Goal: Submit feedback/report problem

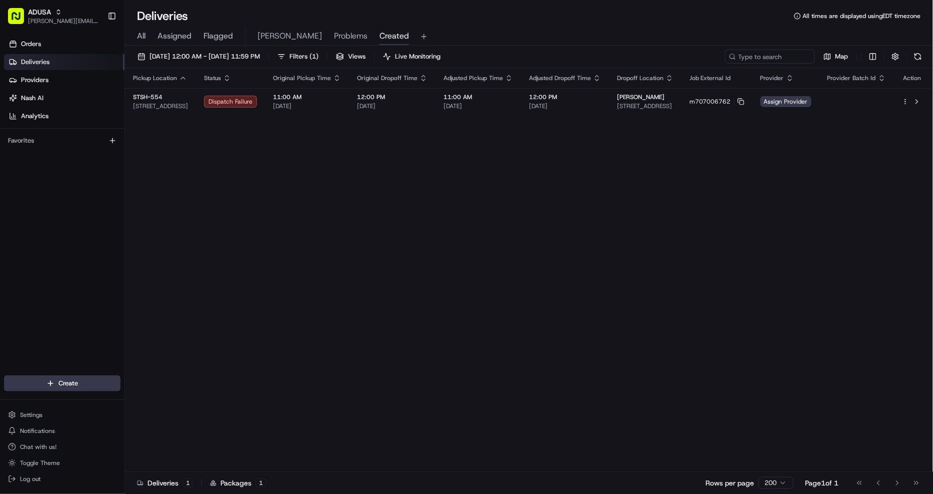
click at [793, 102] on span "Assign Provider" at bounding box center [786, 101] width 51 height 11
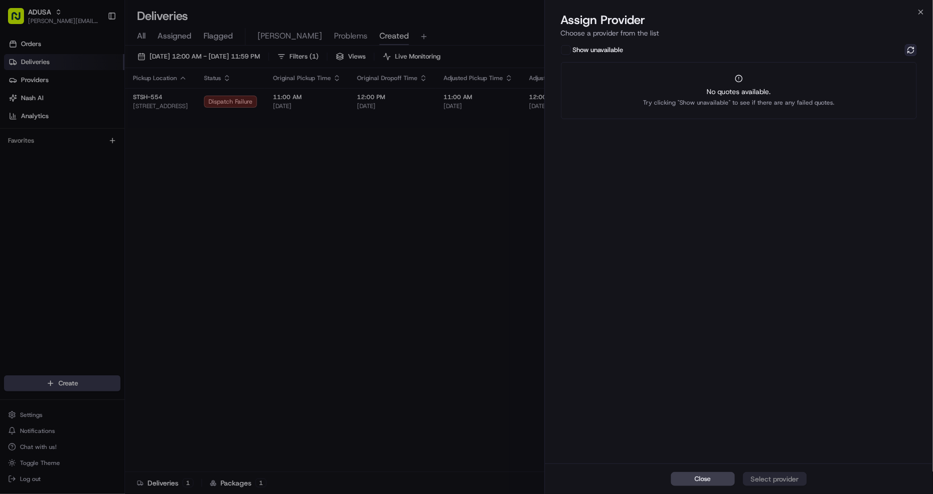
click at [909, 47] on button at bounding box center [911, 50] width 12 height 12
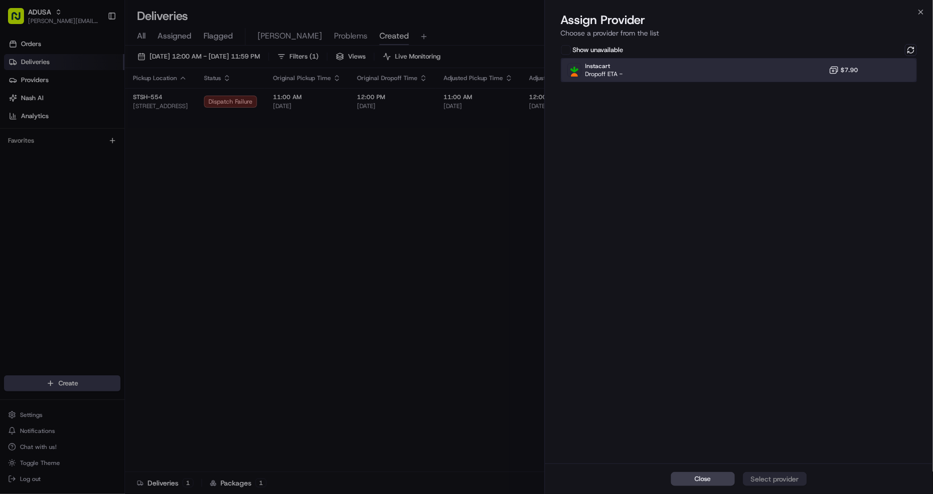
click at [893, 65] on div "Instacart Dropoff ETA - $7.90" at bounding box center [739, 70] width 357 height 24
click at [784, 479] on div "Assign Provider" at bounding box center [775, 479] width 49 height 10
click at [919, 18] on icon "Notifications (F8)" at bounding box center [917, 17] width 4 height 4
click at [921, 12] on icon "button" at bounding box center [921, 12] width 4 height 4
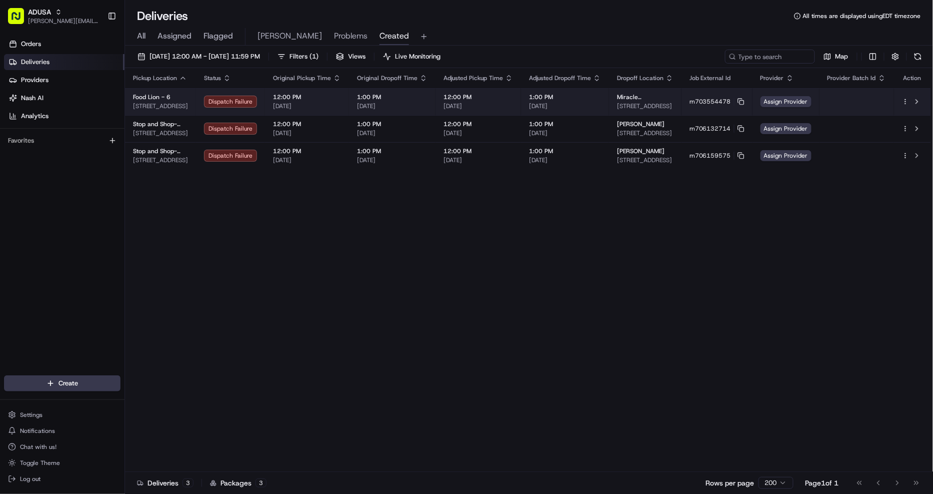
click at [787, 109] on td "Assign Provider" at bounding box center [786, 101] width 67 height 27
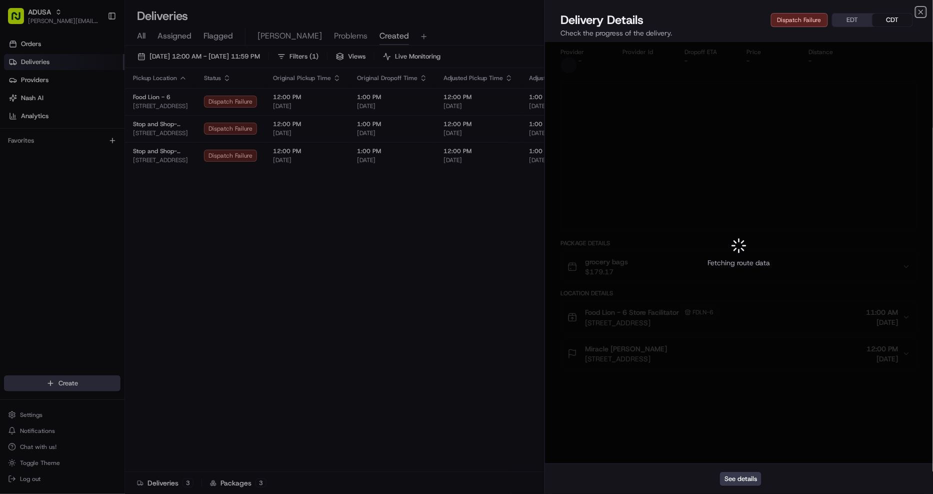
click at [922, 12] on icon "button" at bounding box center [921, 12] width 4 height 4
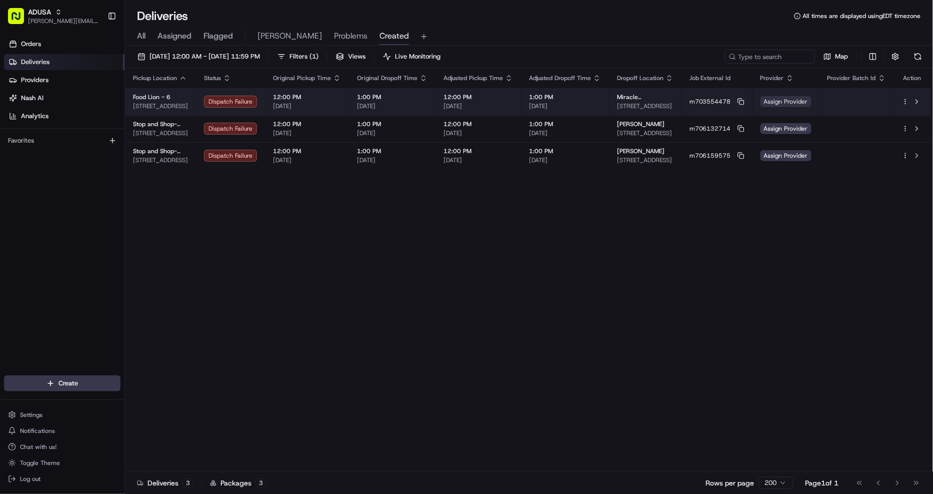
click at [797, 101] on span "Assign Provider" at bounding box center [786, 101] width 51 height 11
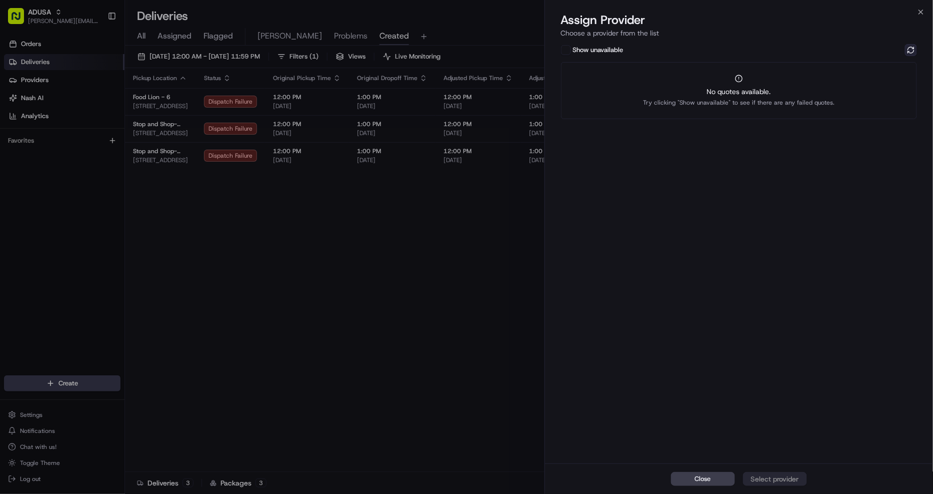
click at [913, 49] on button at bounding box center [911, 50] width 12 height 12
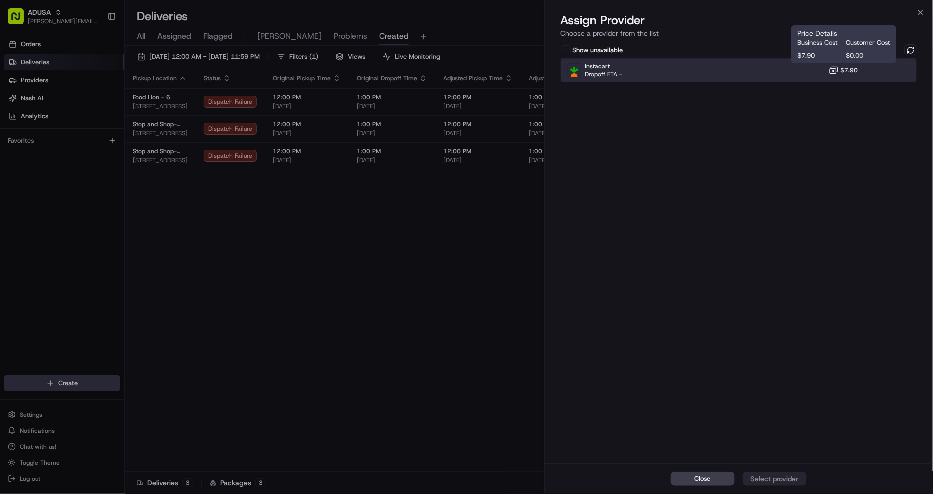
click at [824, 77] on div "Instacart Dropoff ETA - $7.90" at bounding box center [739, 70] width 357 height 24
click at [794, 471] on div "Close Assign Provider" at bounding box center [739, 478] width 389 height 31
click at [798, 481] on div "Assign Provider" at bounding box center [775, 479] width 49 height 10
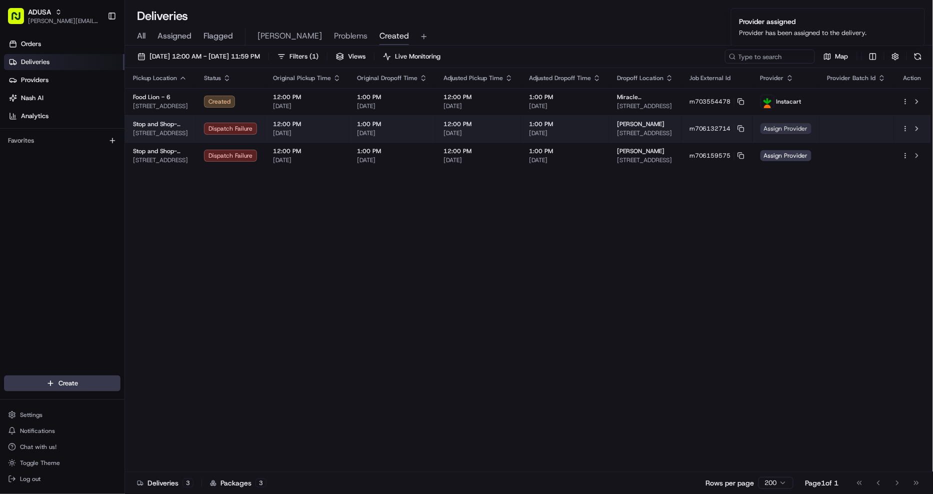
click at [801, 128] on span "Assign Provider" at bounding box center [786, 128] width 51 height 11
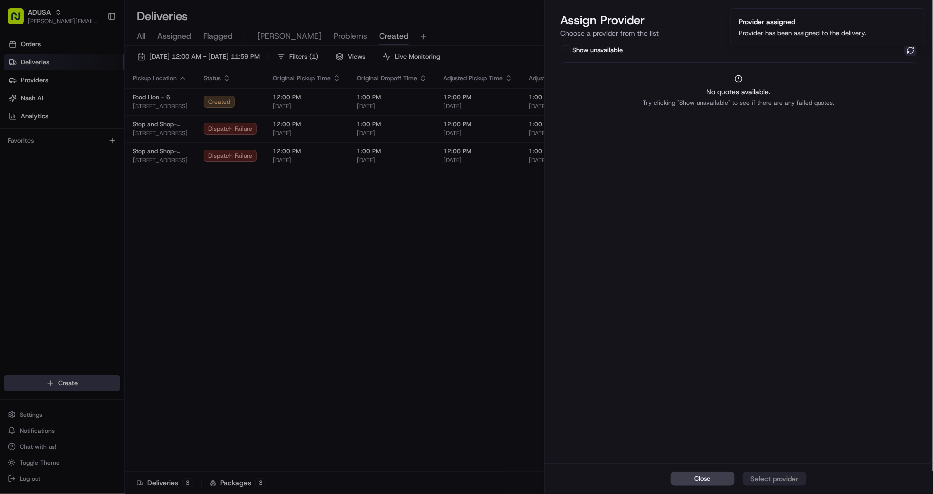
click at [907, 47] on button at bounding box center [911, 50] width 12 height 12
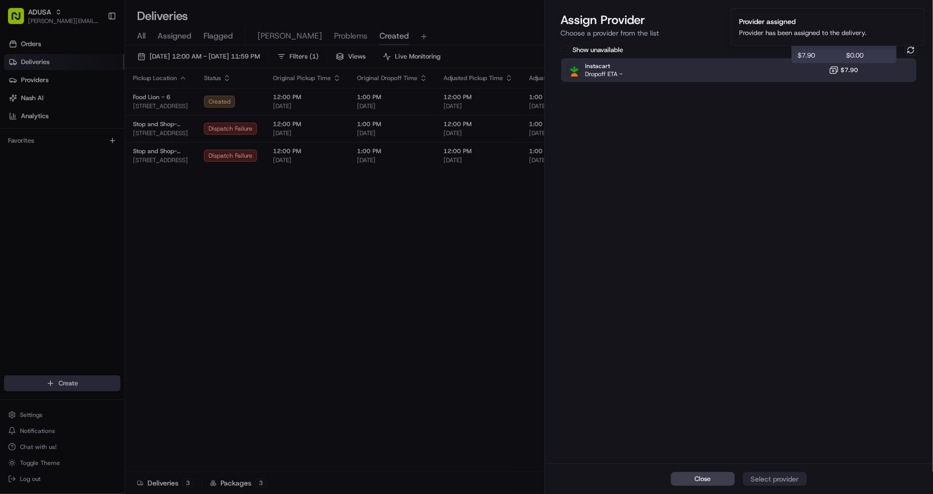
click at [845, 69] on span "$7.90" at bounding box center [850, 70] width 18 height 8
click at [793, 477] on div "Assign Provider" at bounding box center [775, 479] width 49 height 10
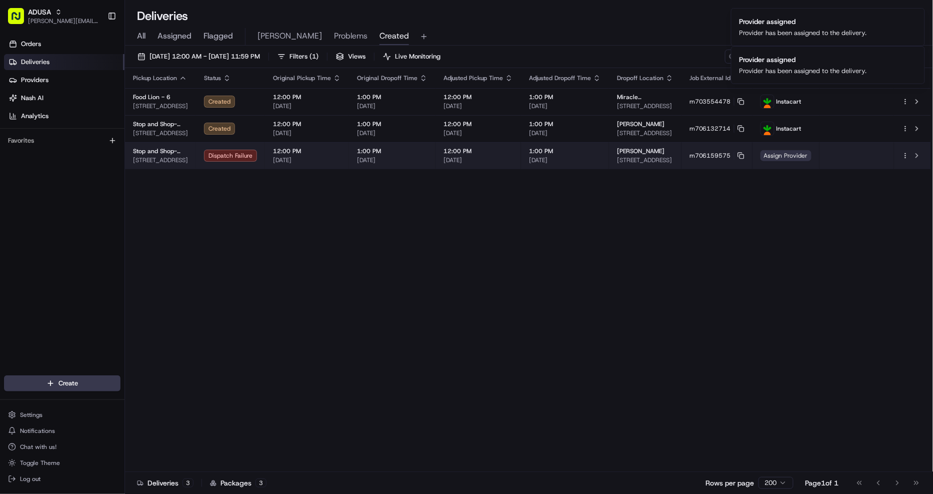
click at [803, 152] on span "Assign Provider" at bounding box center [786, 155] width 51 height 11
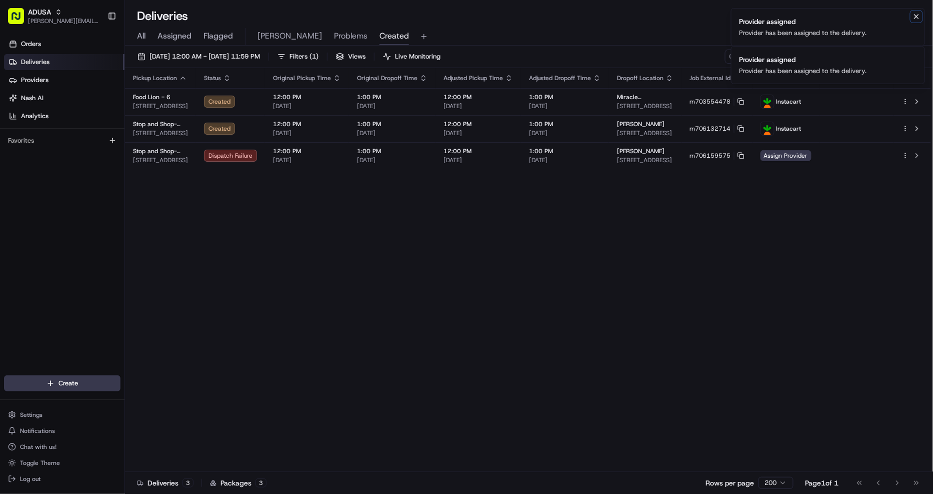
click at [917, 18] on icon "Notifications (F8)" at bounding box center [917, 17] width 8 height 8
click at [917, 17] on icon "Notifications (F8)" at bounding box center [917, 17] width 4 height 4
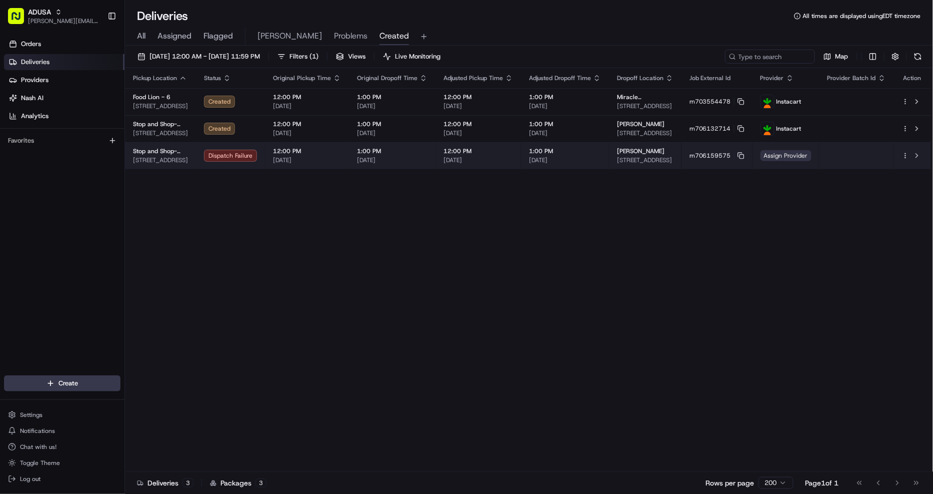
click at [784, 156] on span "Assign Provider" at bounding box center [786, 155] width 51 height 11
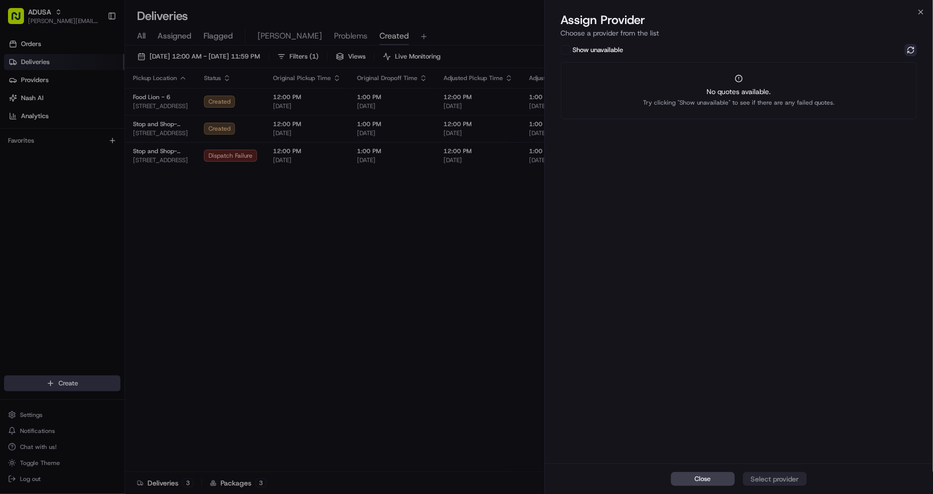
click at [912, 50] on button at bounding box center [911, 50] width 12 height 12
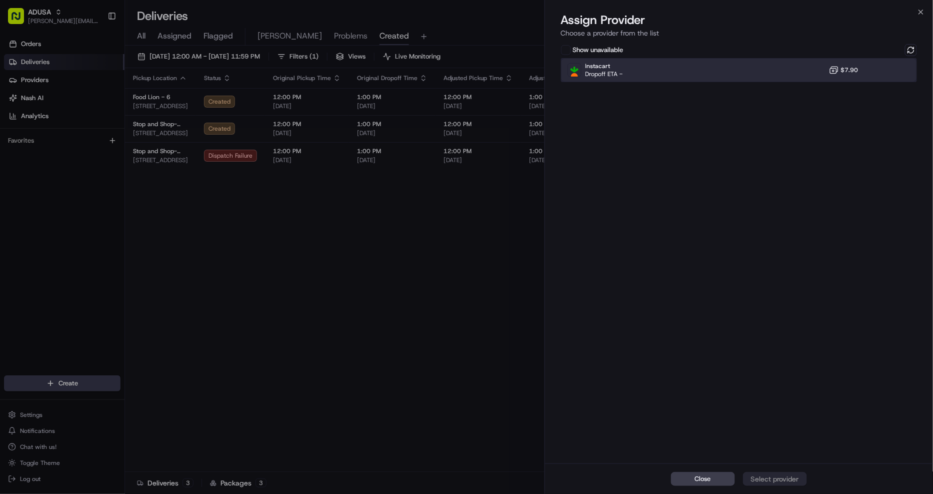
click at [777, 80] on div "Instacart Dropoff ETA - $7.90" at bounding box center [739, 70] width 357 height 24
click at [802, 478] on button "Assign Provider" at bounding box center [775, 479] width 64 height 14
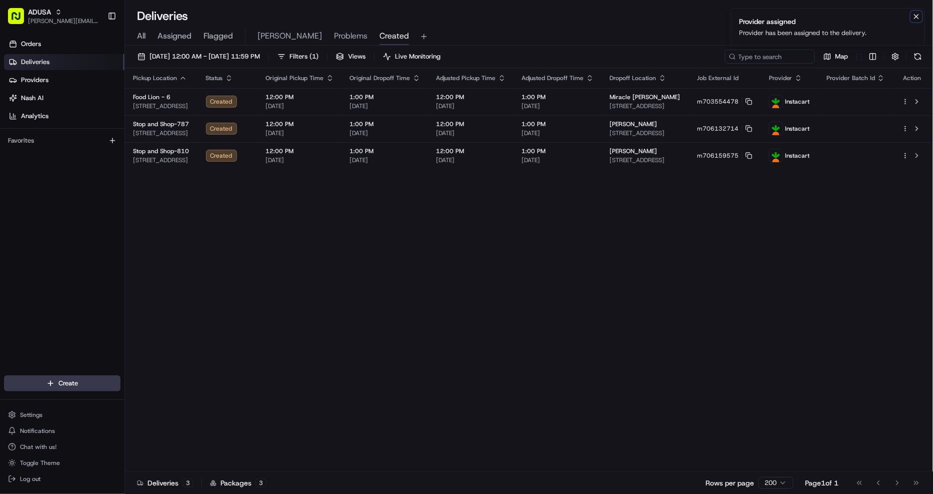
click at [917, 16] on icon "Notifications (F8)" at bounding box center [917, 17] width 4 height 4
click at [921, 57] on button at bounding box center [918, 57] width 14 height 14
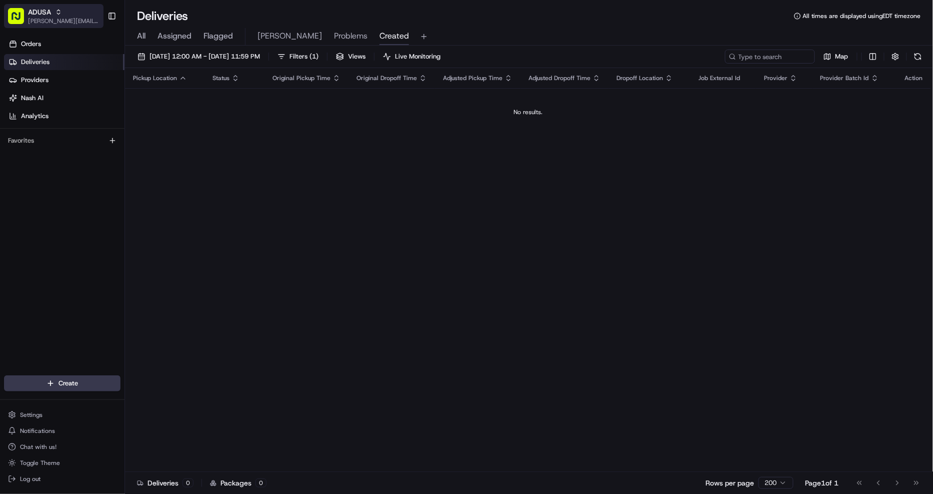
click at [35, 17] on span "christine.gibsonebbeson@adusa.com" at bounding box center [64, 21] width 72 height 8
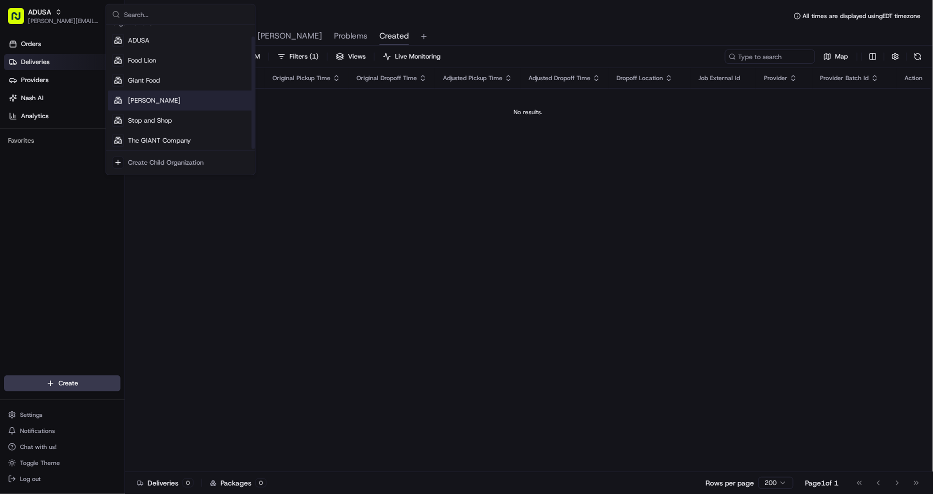
scroll to position [14, 0]
click at [181, 138] on span "The GIANT Company" at bounding box center [159, 138] width 63 height 9
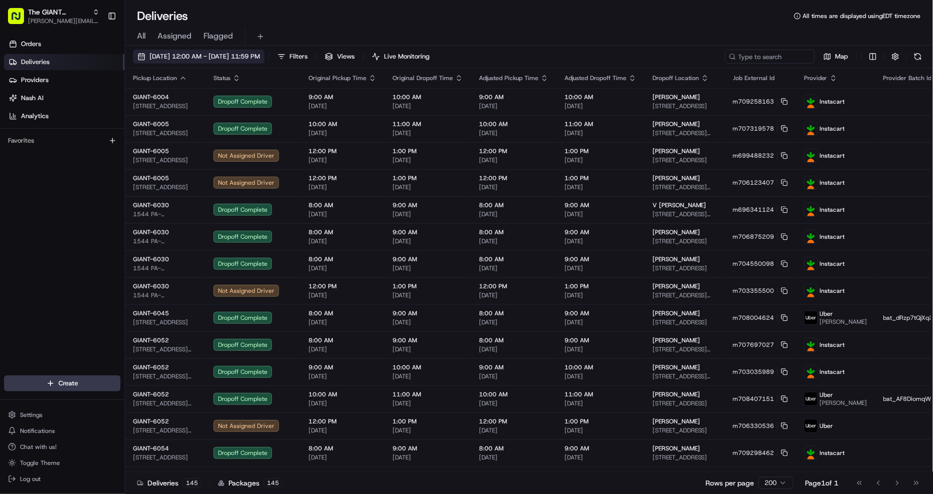
click at [207, 54] on span "08/21/2025 12:00 AM - 08/21/2025 11:59 PM" at bounding box center [205, 56] width 111 height 9
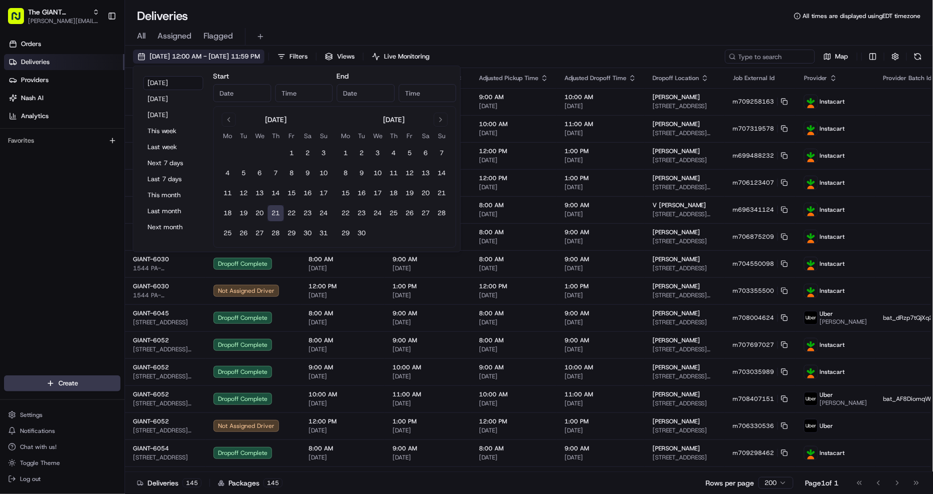
type input "Aug 21, 2025"
type input "12:00 AM"
type input "Aug 21, 2025"
type input "11:59 PM"
click at [323, 173] on button "10" at bounding box center [324, 173] width 16 height 16
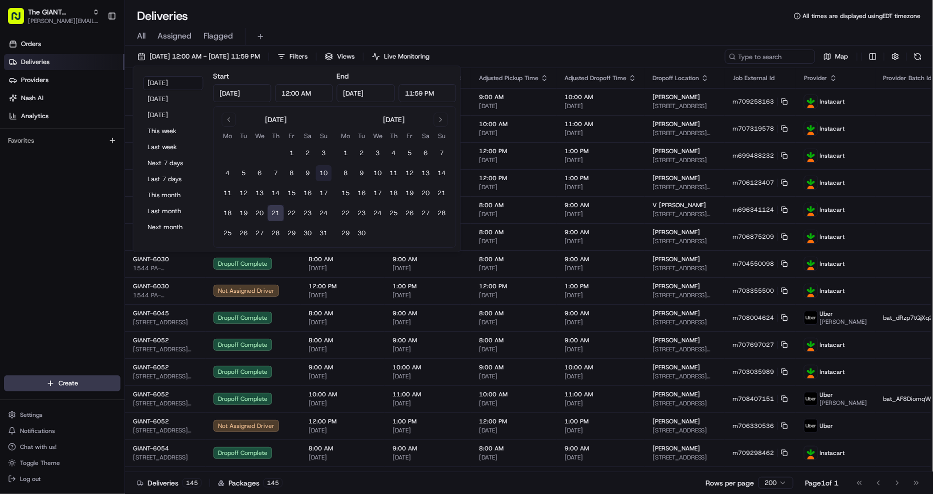
type input "Aug 10, 2025"
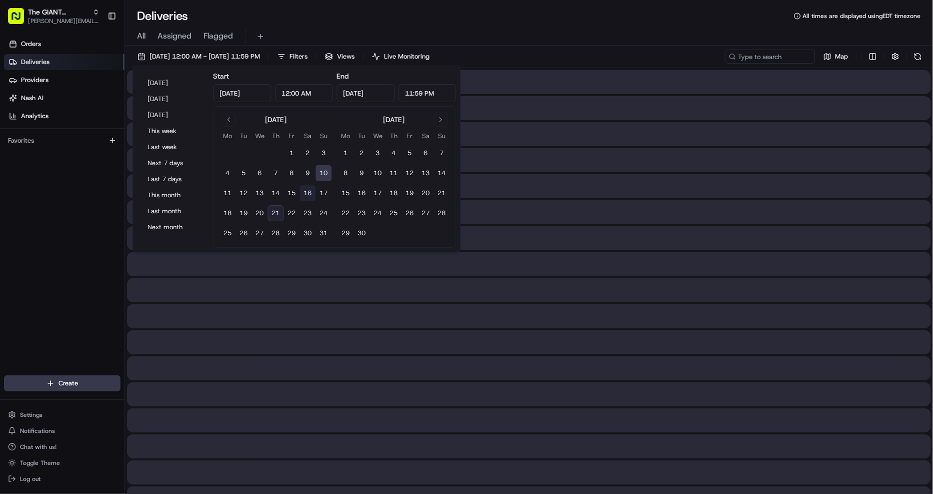
click at [307, 194] on button "16" at bounding box center [308, 193] width 16 height 16
type input "Aug 16, 2025"
click at [551, 41] on div "All Assigned Flagged" at bounding box center [529, 37] width 808 height 18
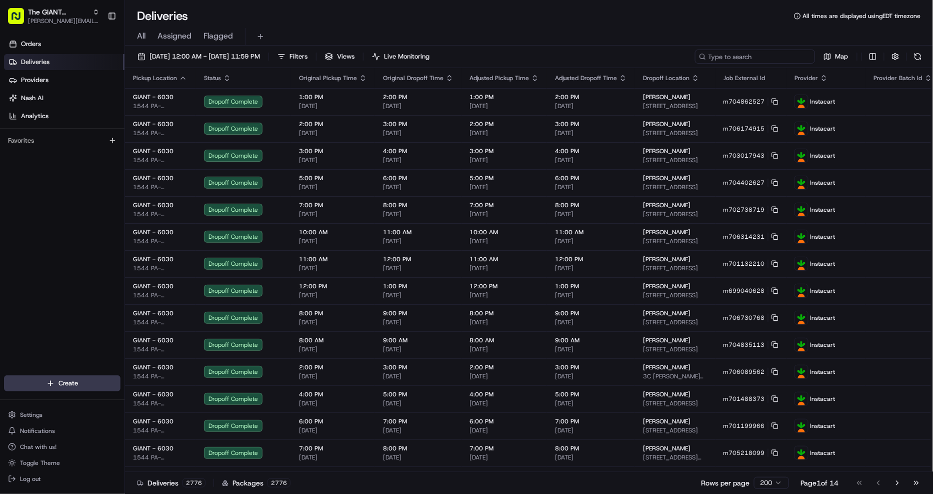
click at [769, 54] on input at bounding box center [755, 57] width 120 height 14
paste input "m706114390"
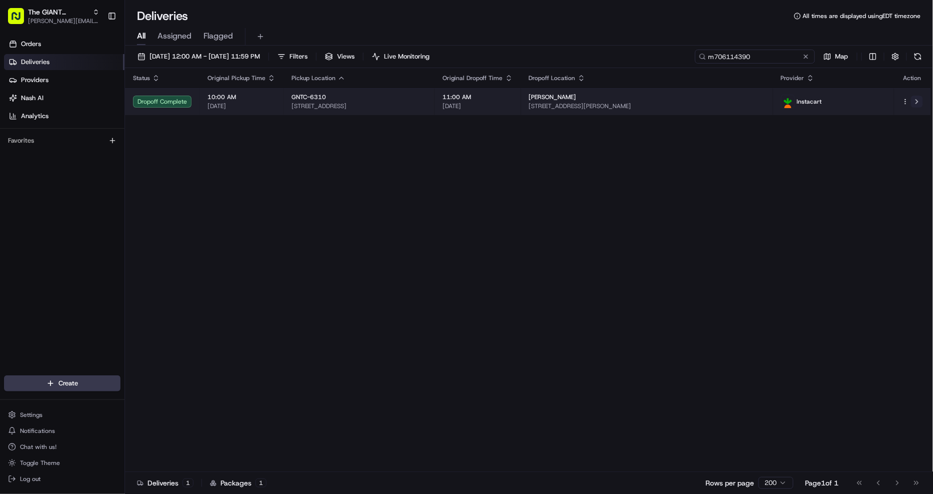
type input "m706114390"
click at [917, 99] on button at bounding box center [917, 102] width 12 height 12
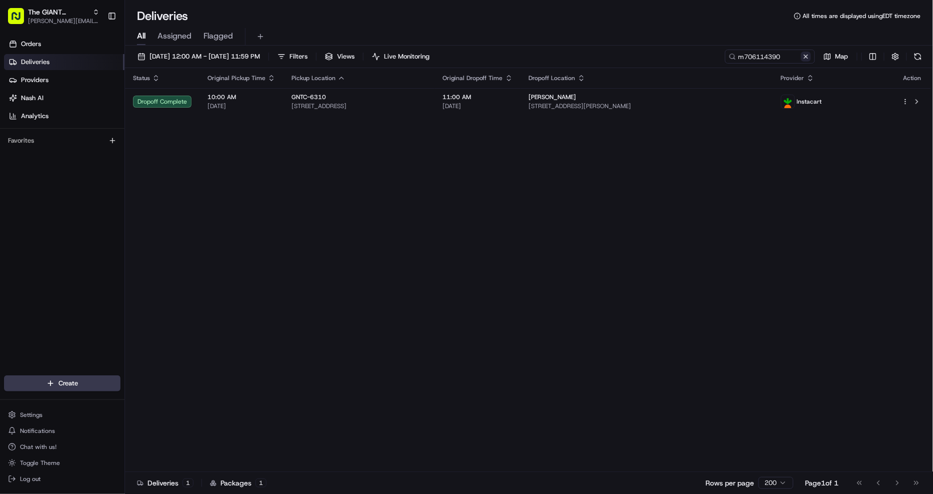
click at [806, 57] on button at bounding box center [806, 57] width 10 height 10
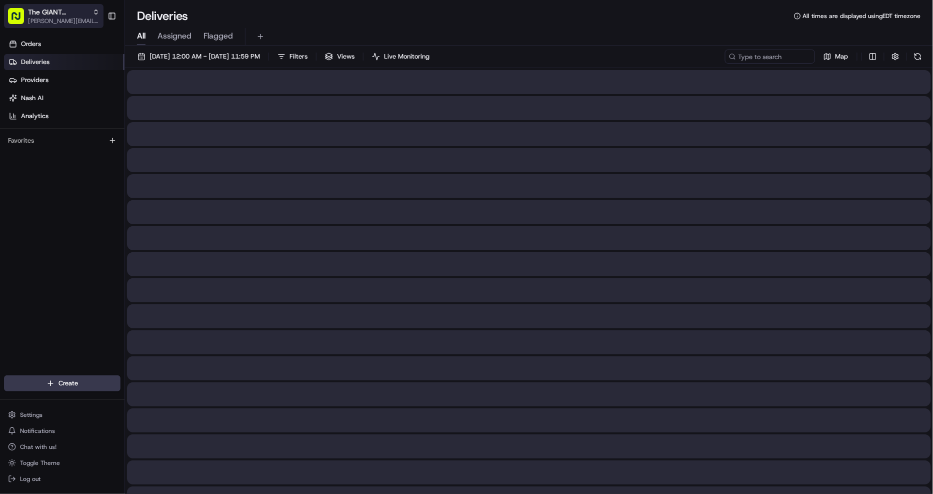
click at [42, 18] on span "christine.gibsonebbeson@adusa.com" at bounding box center [64, 21] width 72 height 8
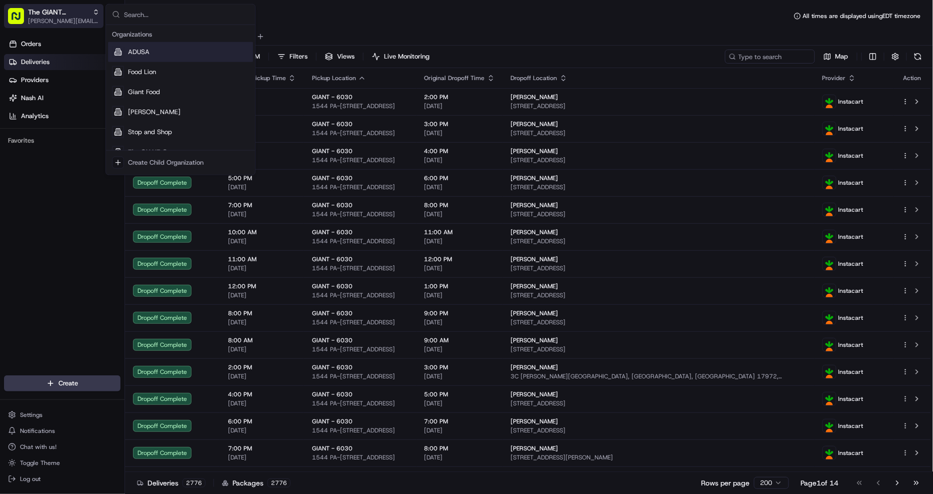
click at [71, 15] on span "The GIANT Company" at bounding box center [58, 12] width 61 height 10
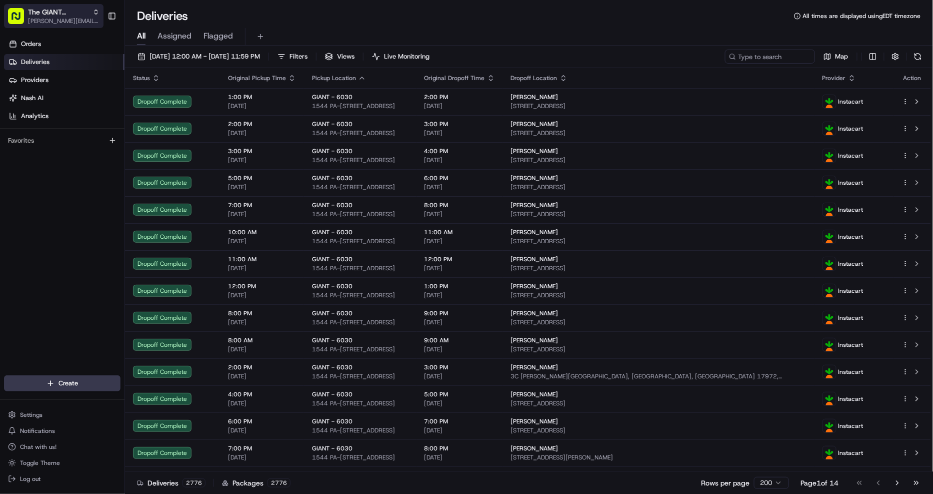
click at [71, 15] on span "The GIANT Company" at bounding box center [58, 12] width 61 height 10
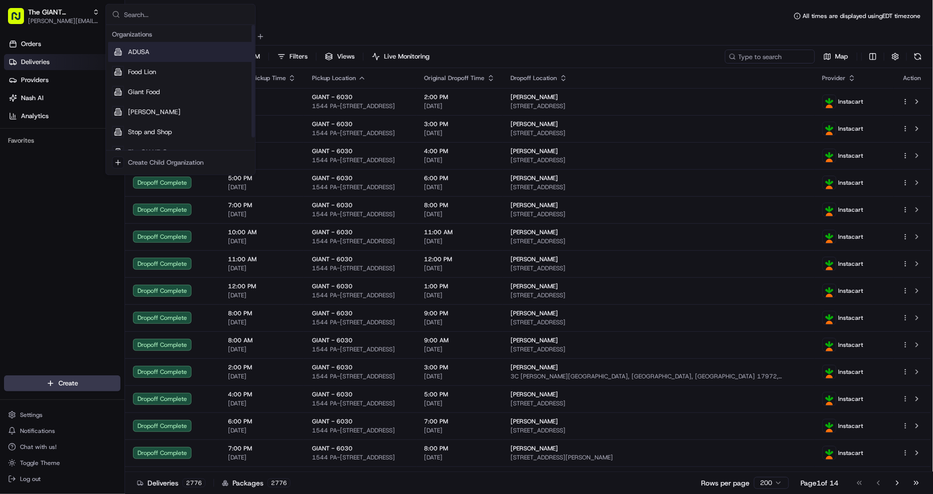
click at [141, 52] on span "ADUSA" at bounding box center [139, 52] width 22 height 9
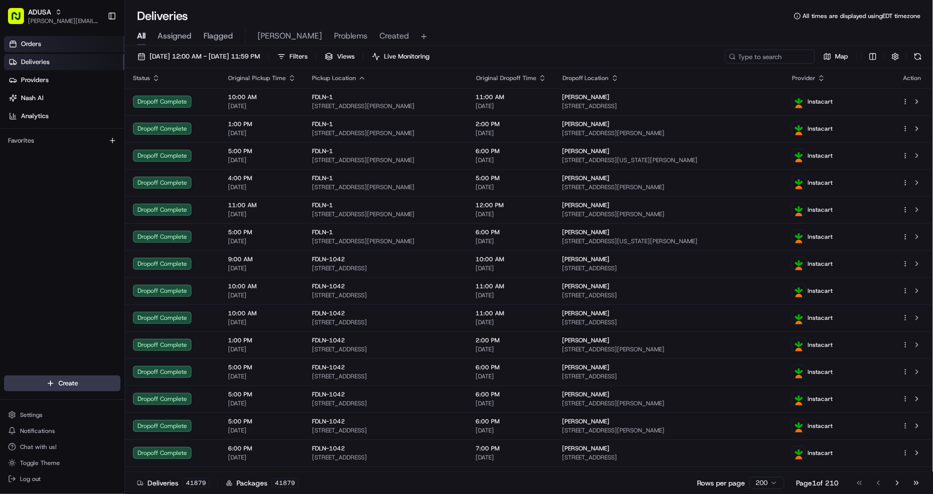
click at [53, 43] on link "Orders" at bounding box center [64, 44] width 121 height 16
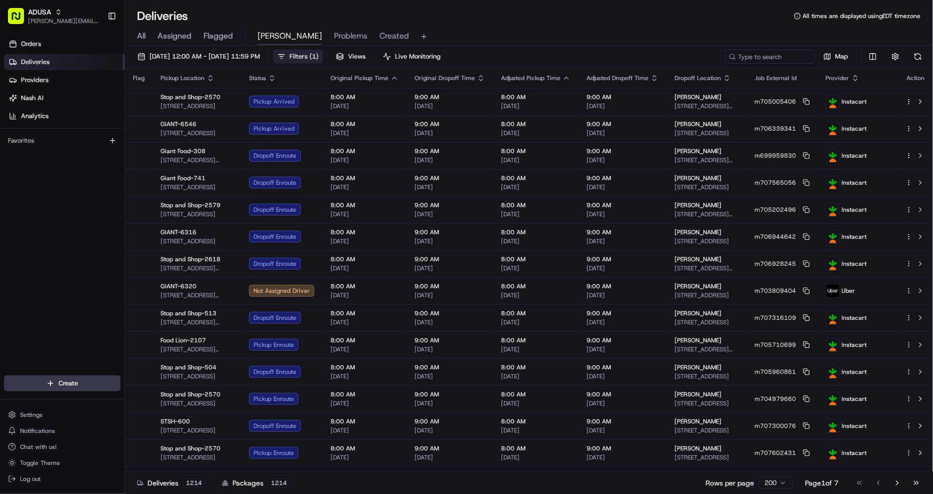
click at [319, 58] on span "Filters ( 1 )" at bounding box center [304, 56] width 29 height 9
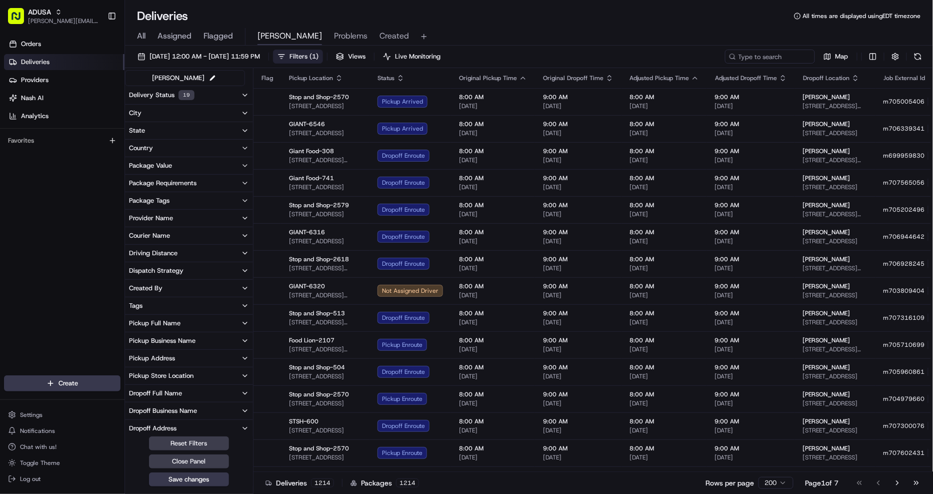
click at [184, 373] on div "Pickup Store Location" at bounding box center [161, 375] width 65 height 9
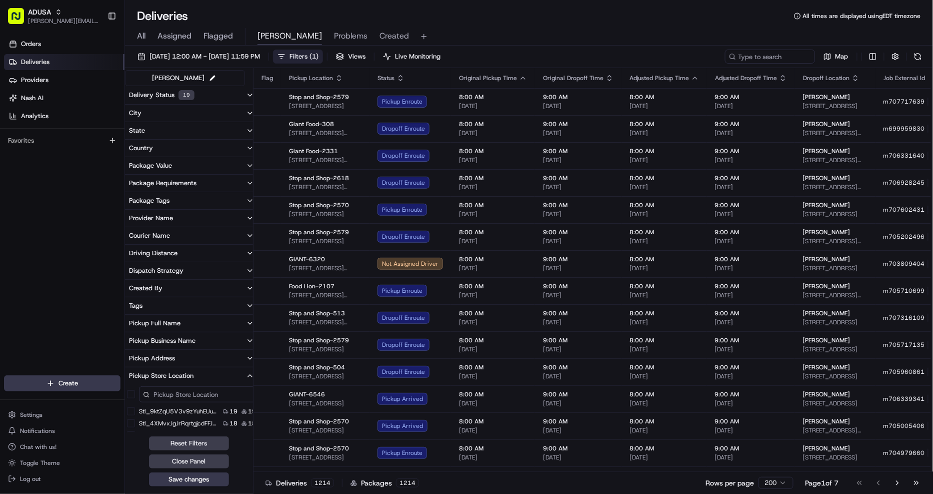
click at [179, 394] on input at bounding box center [197, 394] width 117 height 16
click at [216, 371] on button "Pickup Store Location" at bounding box center [191, 375] width 133 height 17
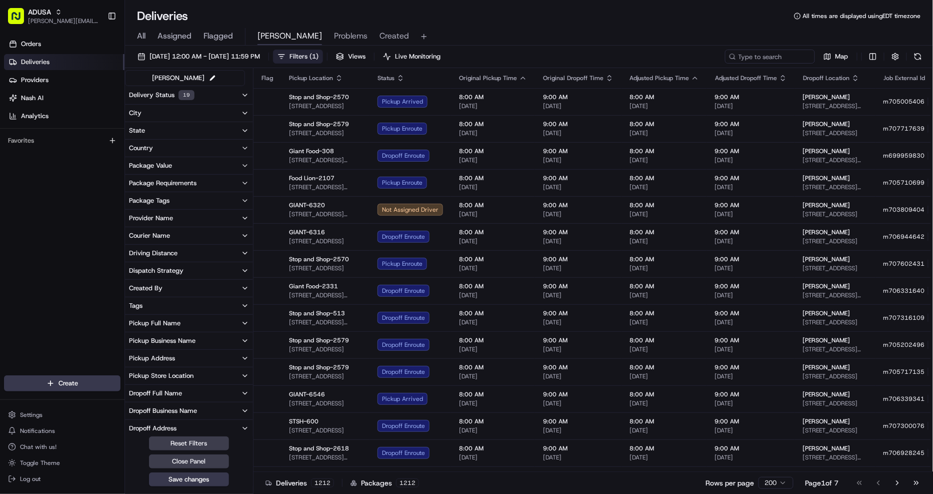
click at [216, 355] on button "Pickup Address" at bounding box center [189, 358] width 128 height 17
click at [217, 321] on button "Pickup Full Name" at bounding box center [189, 323] width 128 height 17
click at [201, 322] on button "Pickup Full Name" at bounding box center [189, 323] width 128 height 17
click at [191, 342] on div "Pickup Business Name" at bounding box center [162, 340] width 67 height 9
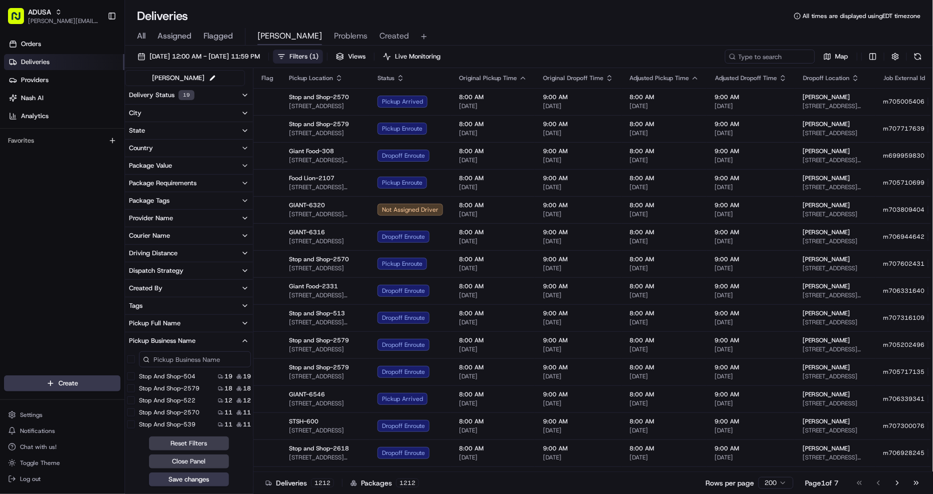
click at [191, 357] on input at bounding box center [195, 359] width 112 height 16
click at [188, 357] on input "6" at bounding box center [195, 359] width 112 height 16
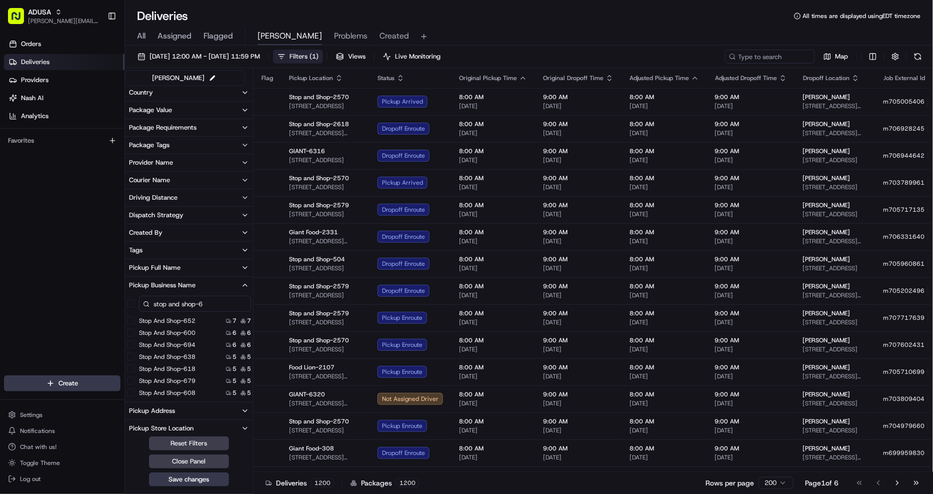
click at [219, 304] on input "stop and shop-6" at bounding box center [195, 304] width 112 height 16
type input "s"
type input "6"
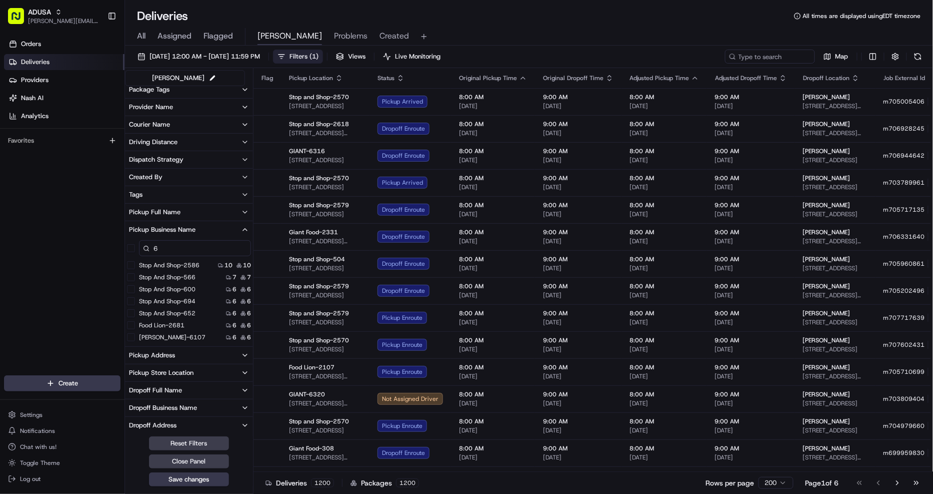
click at [177, 248] on input "6" at bounding box center [195, 248] width 112 height 16
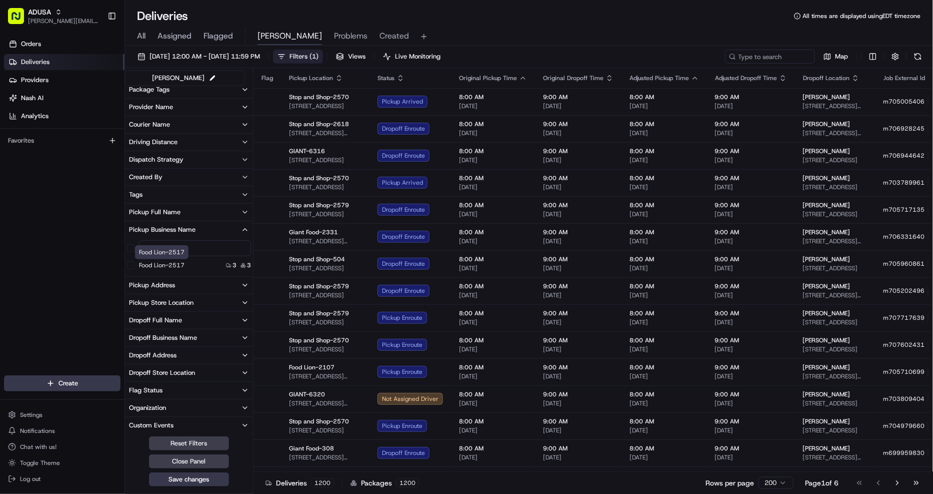
click at [181, 248] on div "Food Lion-2517 Food Lion-2517" at bounding box center [162, 252] width 54 height 14
click at [202, 248] on input "2517" at bounding box center [195, 248] width 112 height 16
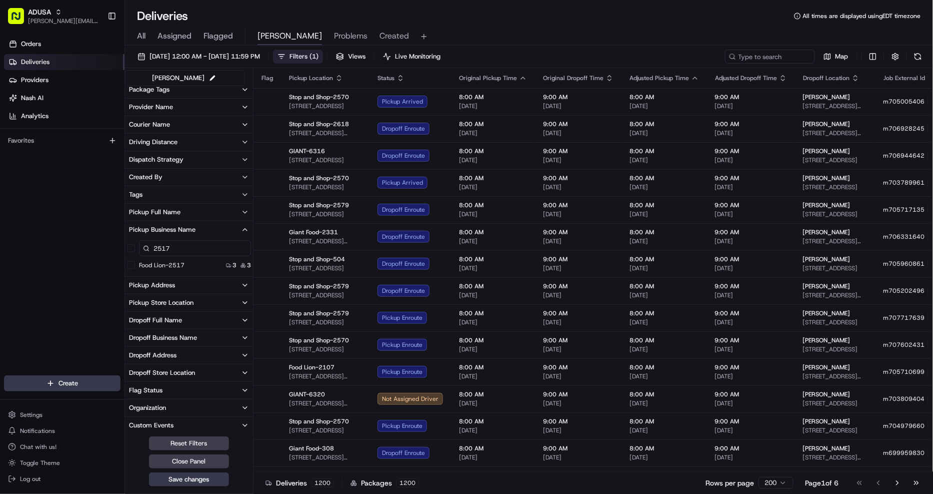
click at [199, 245] on input "2517" at bounding box center [195, 248] width 112 height 16
click at [199, 245] on input "2571" at bounding box center [195, 248] width 112 height 16
click at [198, 245] on input "2571" at bounding box center [195, 248] width 112 height 16
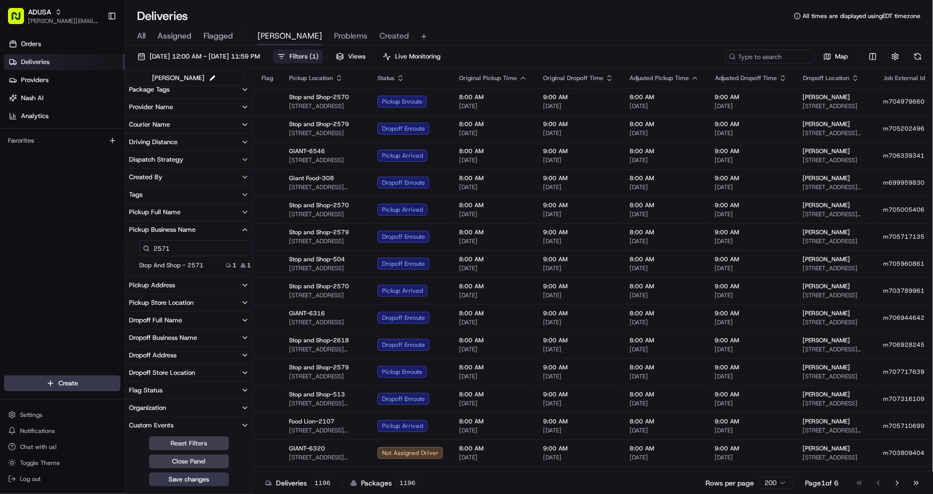
click at [198, 245] on input "2571" at bounding box center [195, 248] width 112 height 16
type input "2571"
click at [131, 268] on 2571 "Stop and Shop - 2571" at bounding box center [131, 265] width 8 height 8
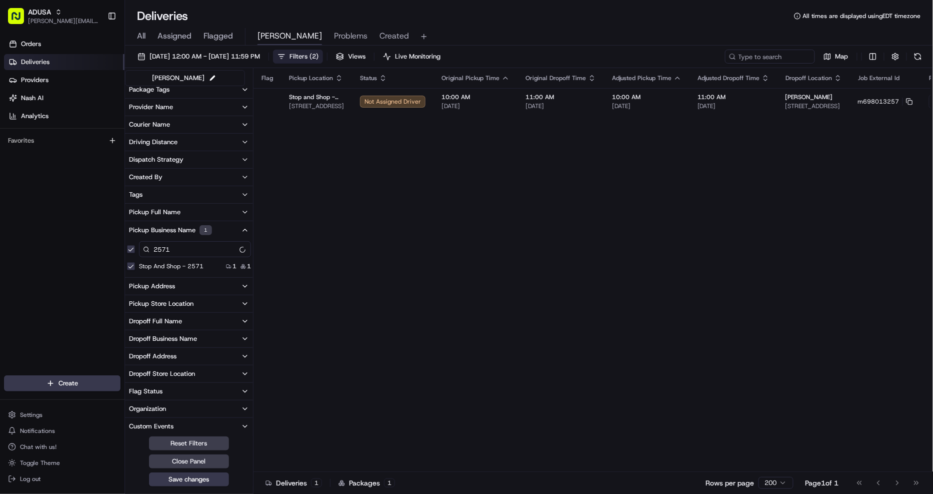
click at [131, 268] on 2571 "Stop and Shop - 2571" at bounding box center [131, 266] width 8 height 8
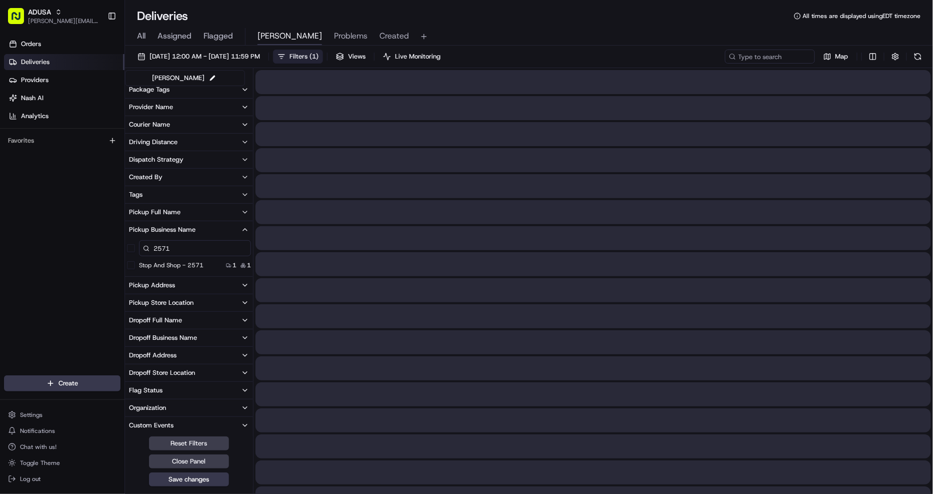
click at [218, 249] on input "2571" at bounding box center [195, 248] width 112 height 16
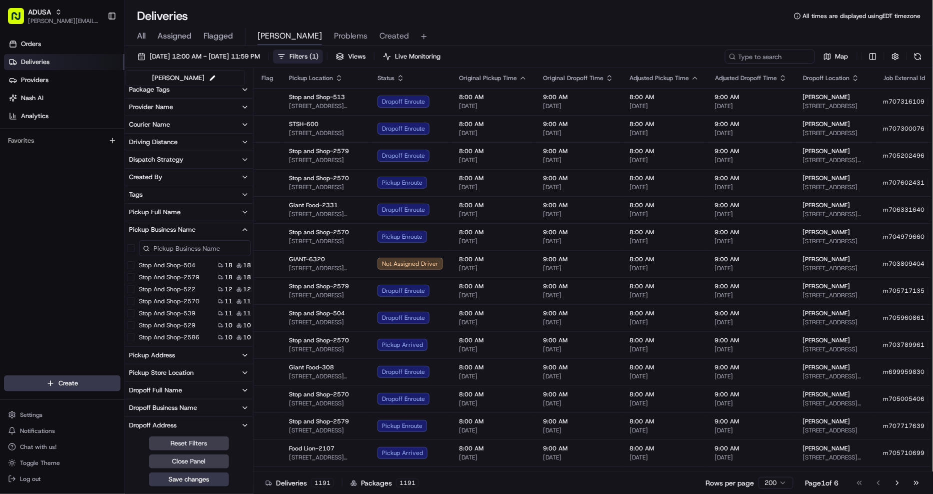
click at [242, 228] on icon "button" at bounding box center [245, 230] width 8 height 8
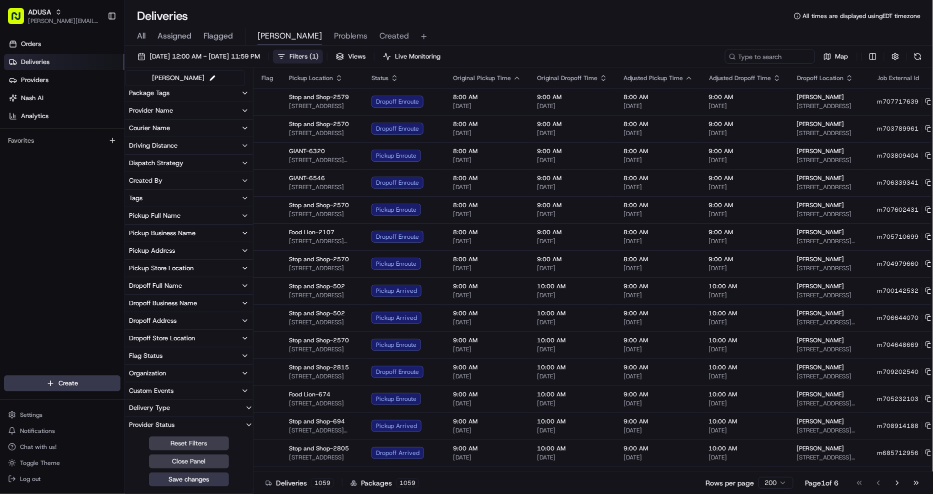
click at [212, 459] on button "Close Panel" at bounding box center [189, 461] width 80 height 14
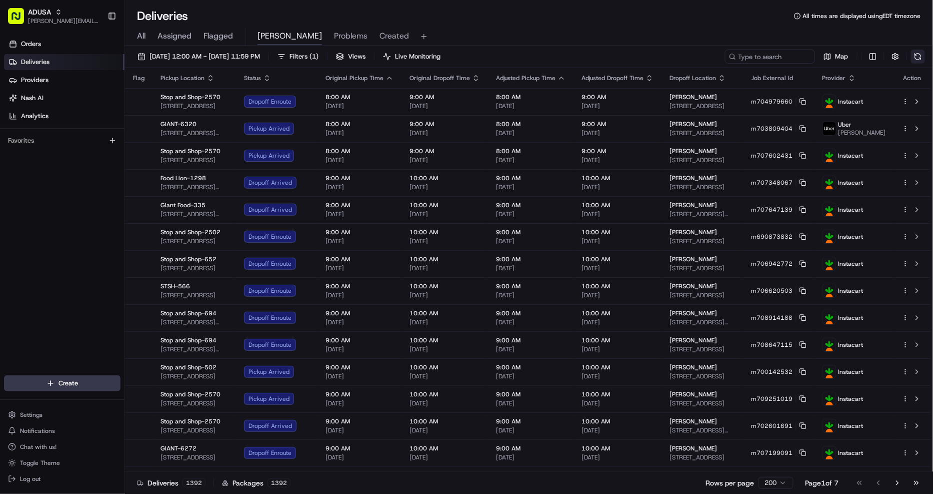
click at [919, 54] on button at bounding box center [918, 57] width 14 height 14
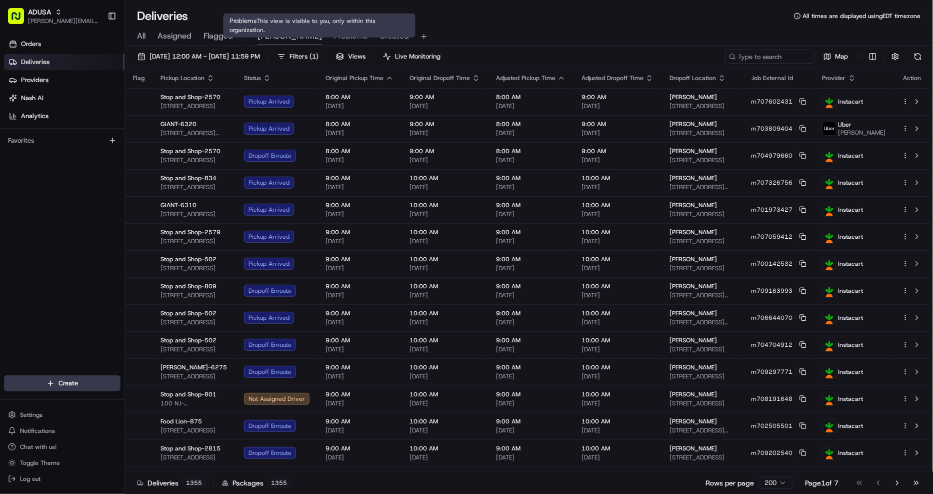
click at [334, 38] on span "Problems" at bounding box center [351, 36] width 34 height 12
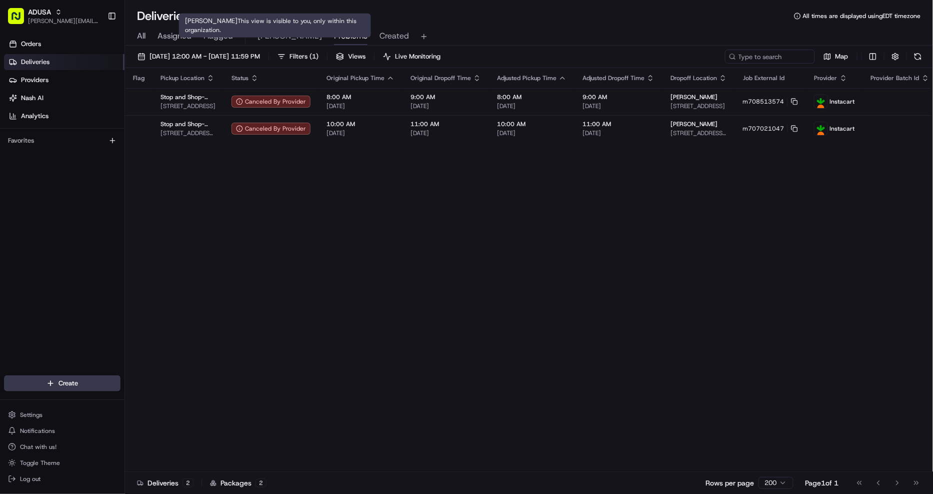
click at [283, 37] on span "Christine" at bounding box center [290, 36] width 65 height 12
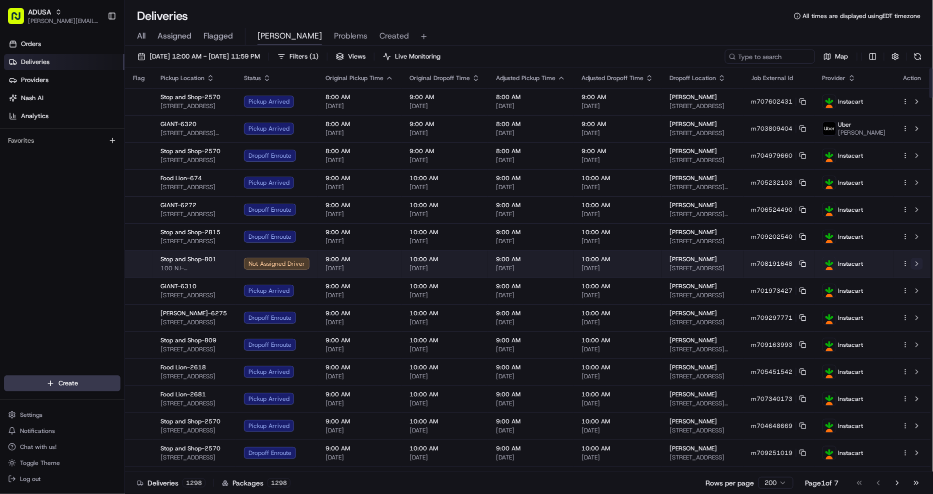
click at [917, 265] on button at bounding box center [917, 264] width 12 height 12
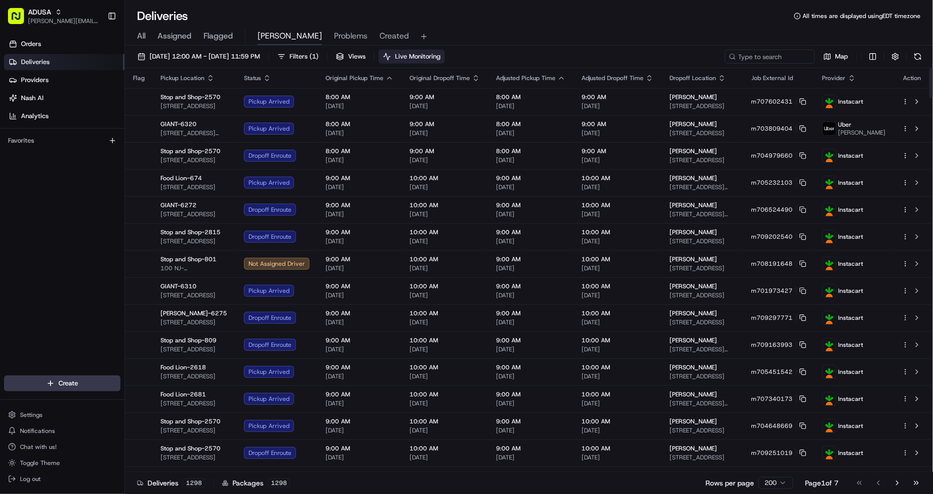
click at [441, 56] on span "Live Monitoring" at bounding box center [418, 56] width 46 height 9
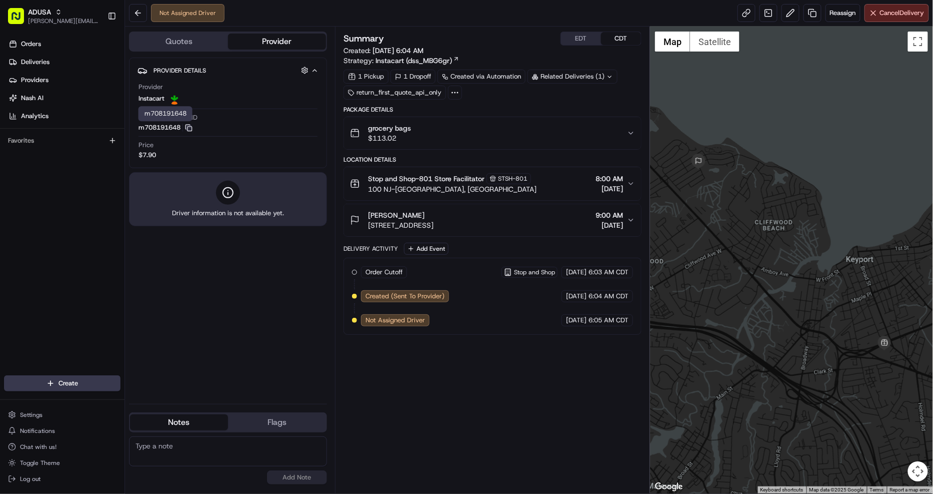
click at [190, 130] on icon "button" at bounding box center [189, 128] width 8 height 8
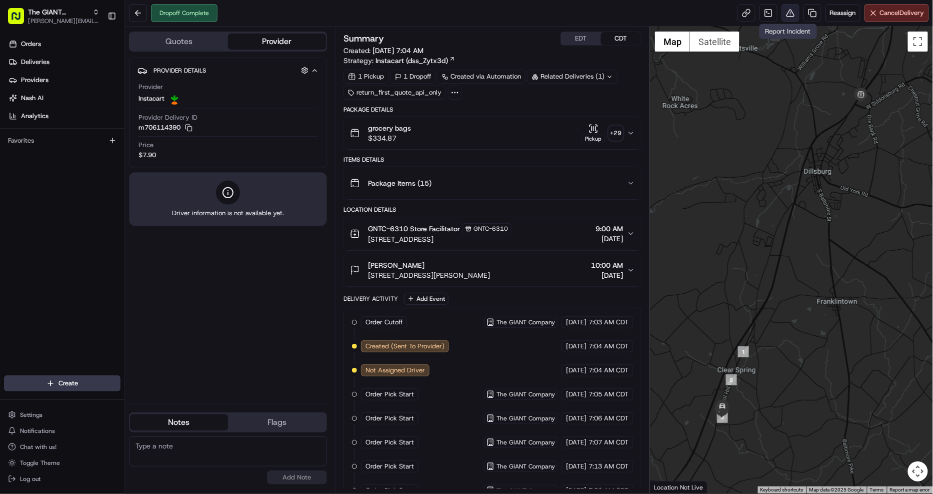
click at [789, 13] on button at bounding box center [791, 13] width 18 height 18
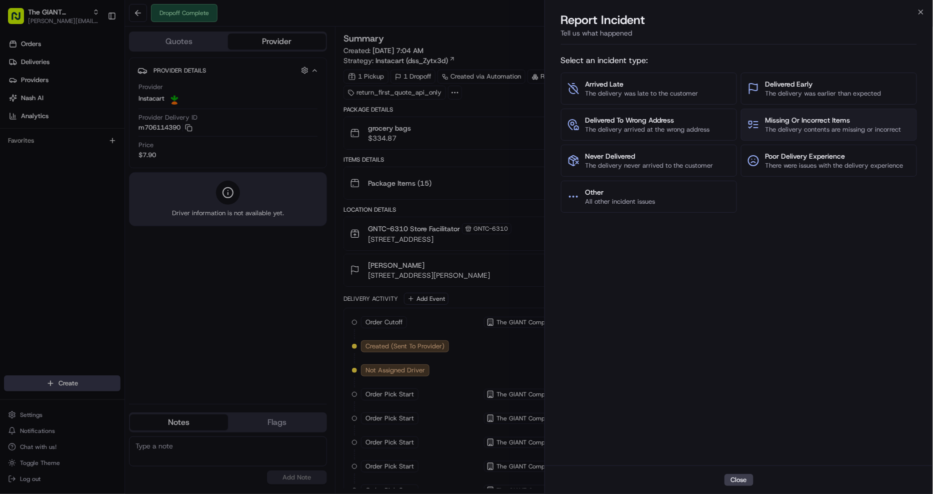
click at [858, 124] on span "Missing Or Incorrect Items" at bounding box center [834, 120] width 136 height 10
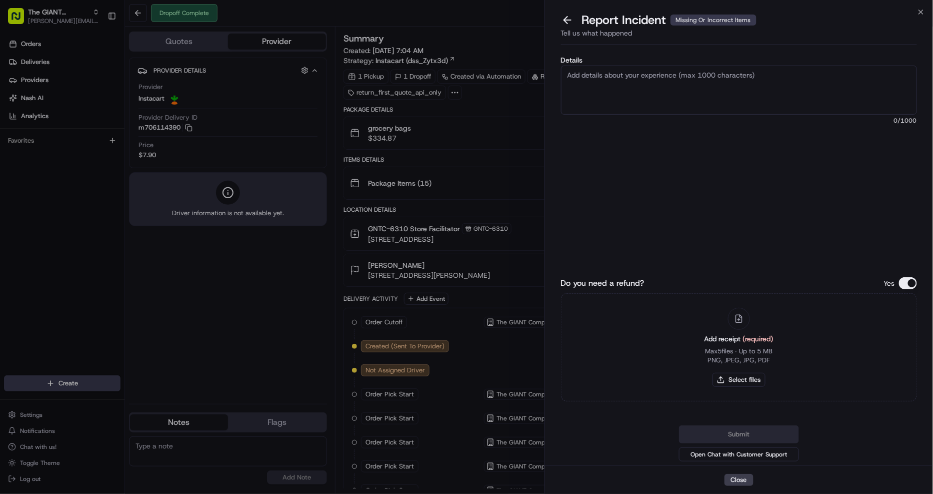
click at [683, 88] on textarea "Details" at bounding box center [739, 90] width 357 height 49
click at [587, 69] on textarea "$" at bounding box center [739, 90] width 357 height 49
click at [776, 80] on textarea "$167.34- total refund requested due to missing items" at bounding box center [739, 90] width 357 height 49
type textarea "$167.34- total refund requested due to missing items due to shopper delivering …"
click at [907, 284] on button "Do you need a refund?" at bounding box center [908, 283] width 18 height 12
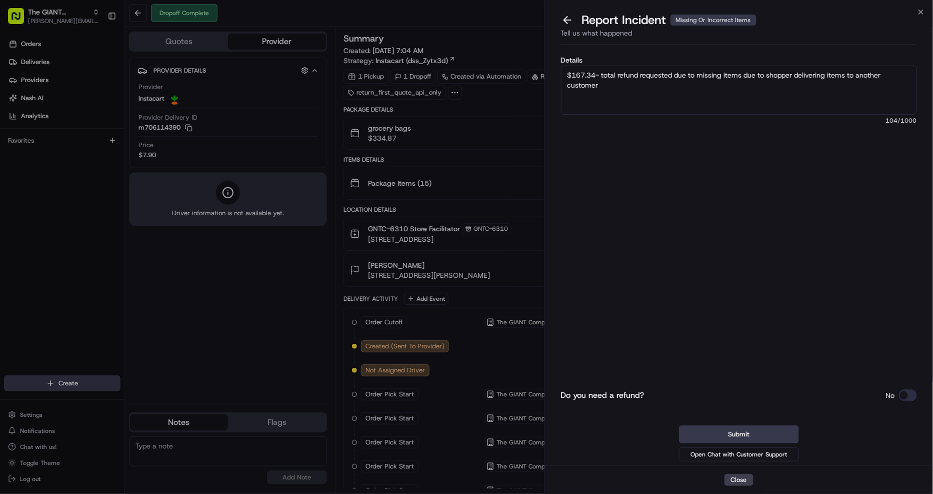
click at [913, 396] on button "Do you need a refund?" at bounding box center [908, 395] width 18 height 12
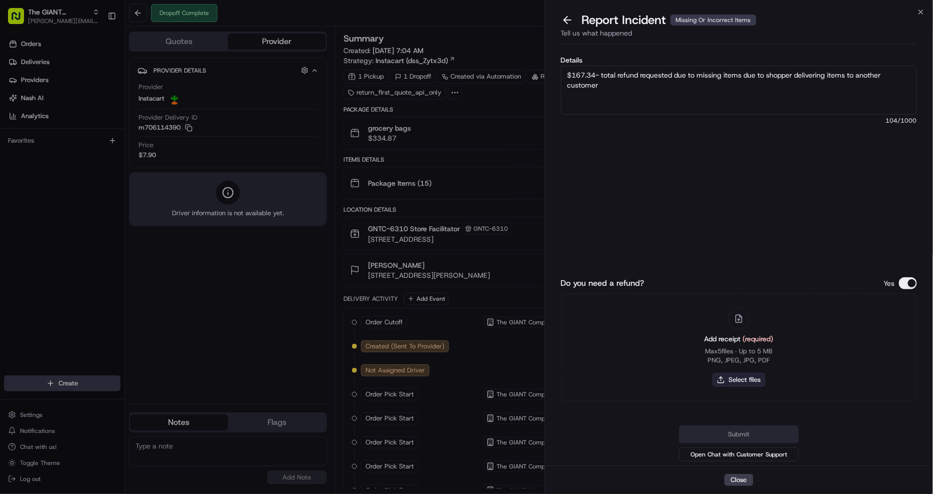
click at [744, 379] on button "Select files" at bounding box center [739, 380] width 53 height 14
type input "C:\fakepath\Capture2.PNG"
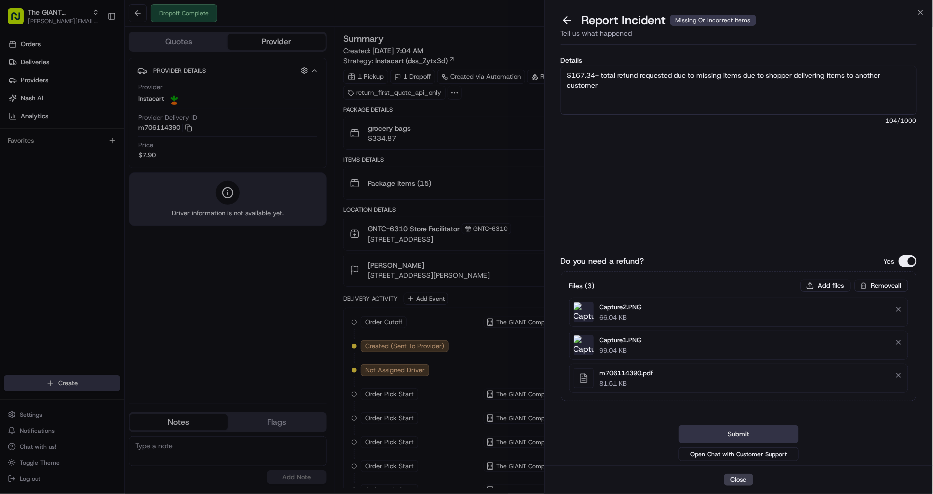
click at [778, 431] on button "Submit" at bounding box center [739, 434] width 120 height 18
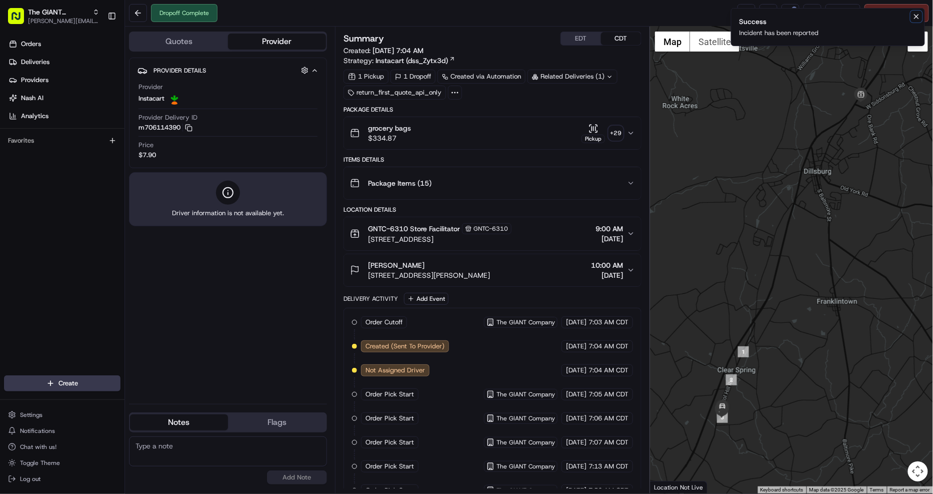
click at [917, 17] on icon "Notifications (F8)" at bounding box center [917, 17] width 4 height 4
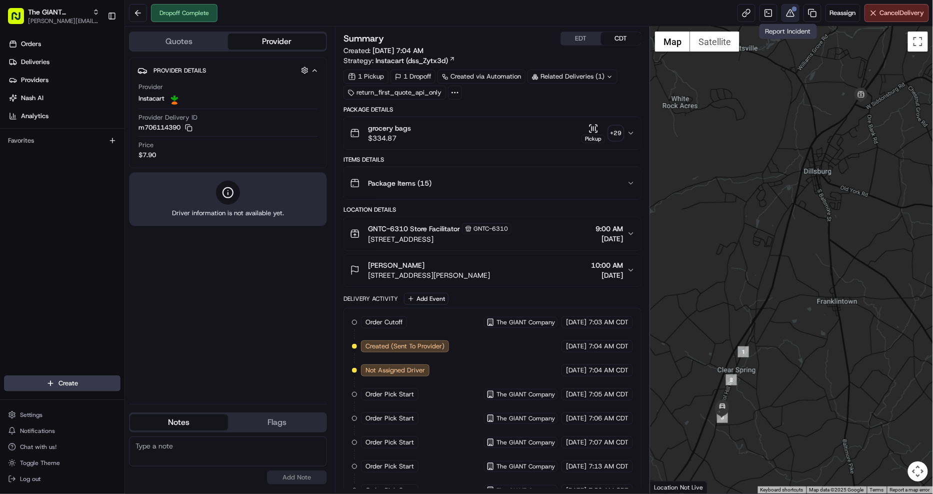
click at [788, 13] on button at bounding box center [791, 13] width 18 height 18
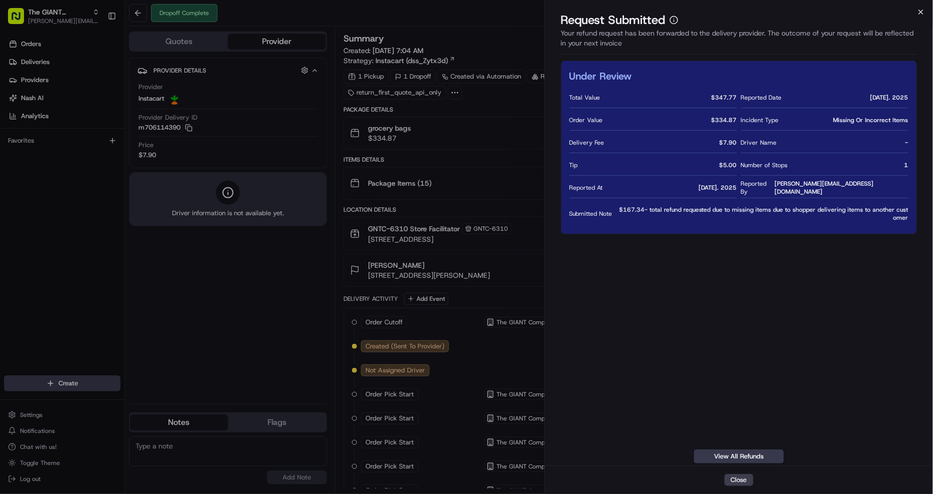
click at [924, 11] on icon "button" at bounding box center [921, 12] width 8 height 8
